Goal: Task Accomplishment & Management: Manage account settings

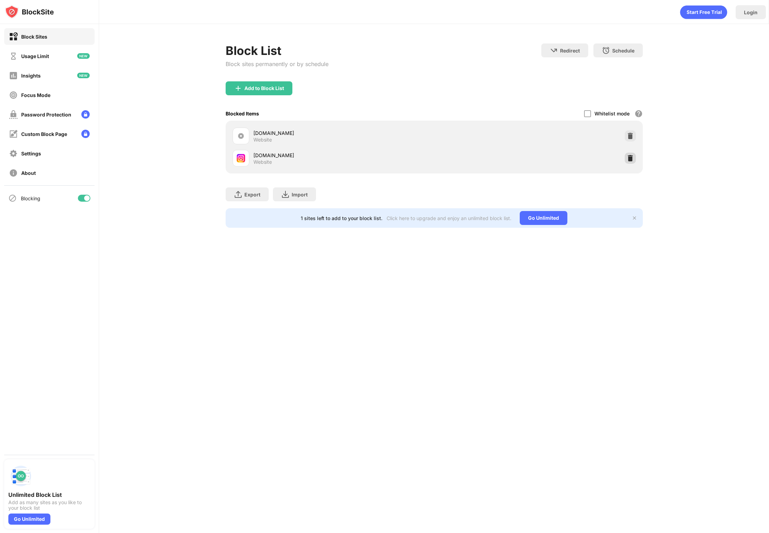
click at [626, 155] on div at bounding box center [630, 158] width 11 height 11
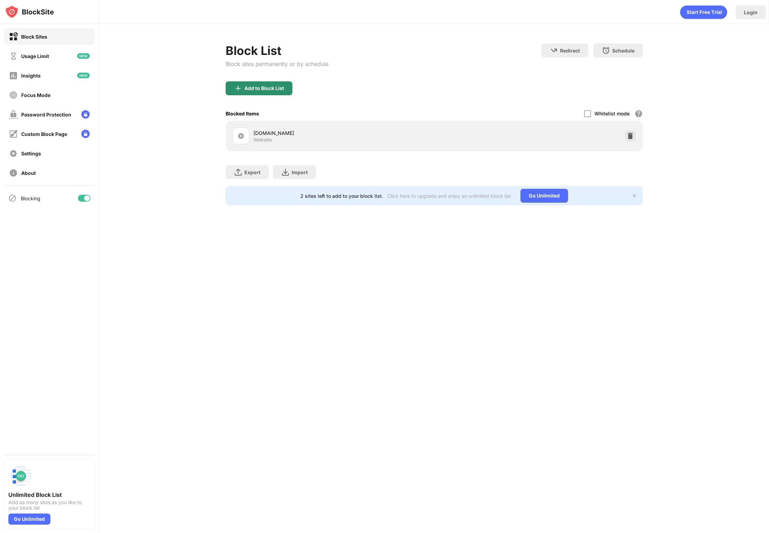
click at [281, 80] on div "Block List Block sites permanently or by schedule" at bounding box center [277, 62] width 103 height 38
click at [280, 84] on div "Add to Block List" at bounding box center [259, 88] width 67 height 14
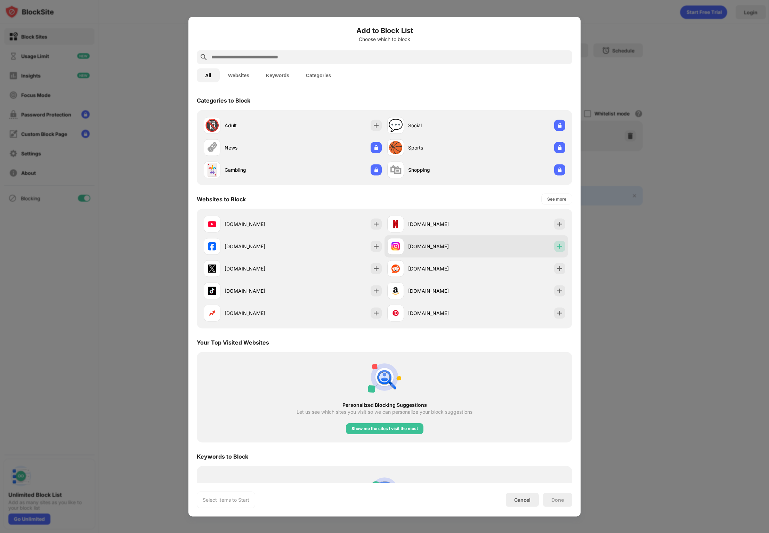
click at [554, 250] on div at bounding box center [559, 246] width 11 height 11
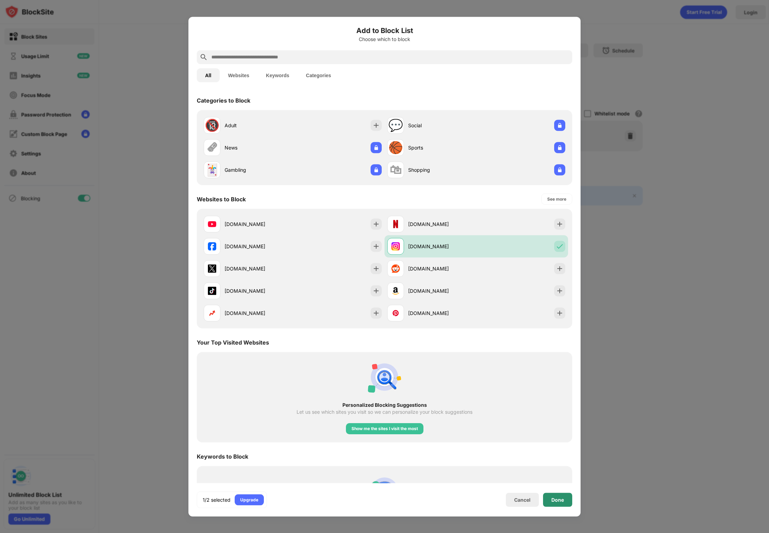
click at [556, 505] on div "Done" at bounding box center [557, 500] width 29 height 14
